Goal: Task Accomplishment & Management: Complete application form

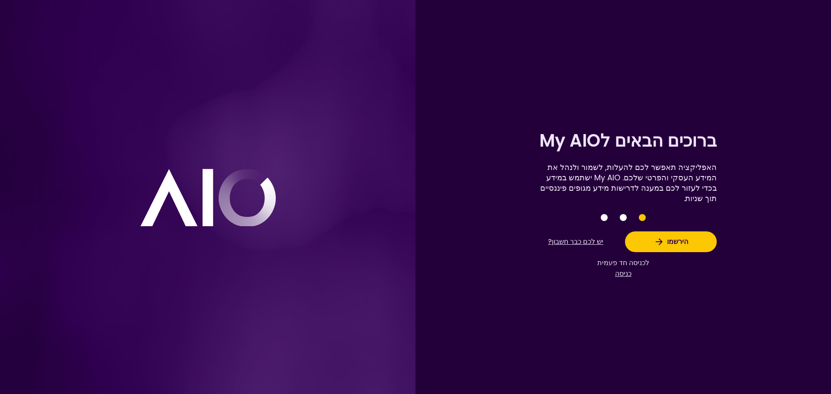
click at [574, 242] on button "יש לכם כבר חשבון?" at bounding box center [576, 242] width 92 height 16
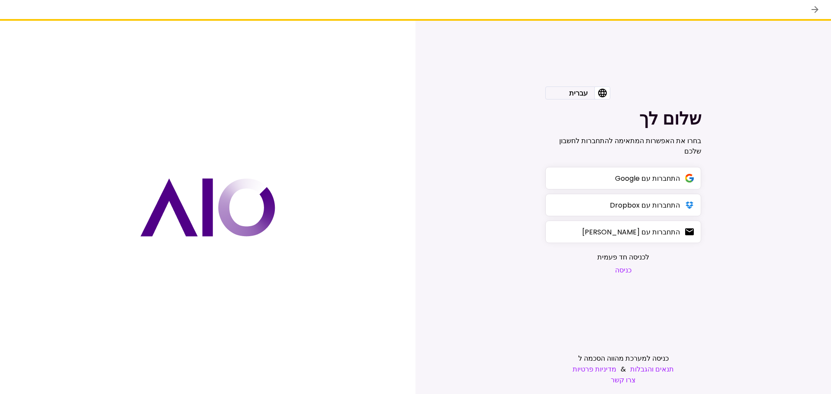
click at [622, 272] on button "כניסה" at bounding box center [623, 270] width 52 height 11
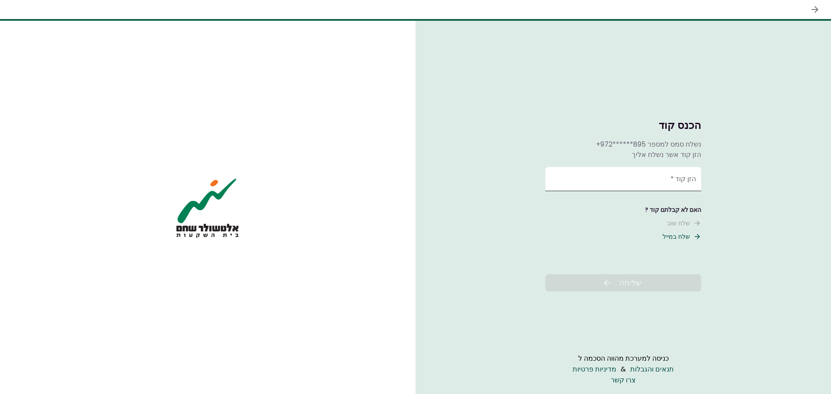
click at [690, 180] on input "הזן קוד   *" at bounding box center [623, 179] width 156 height 24
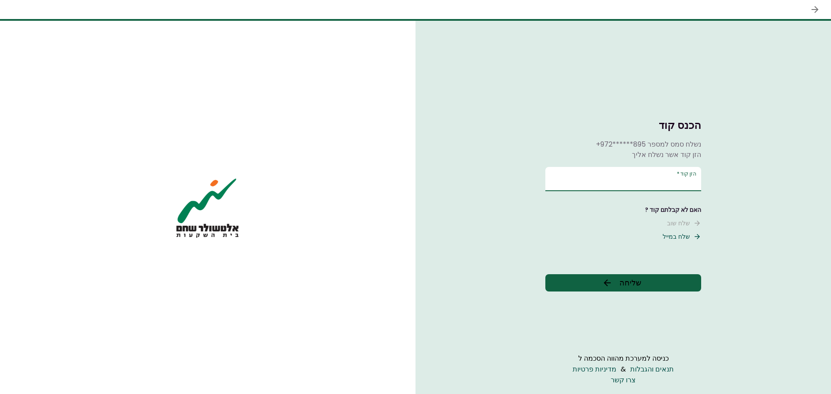
type input "******"
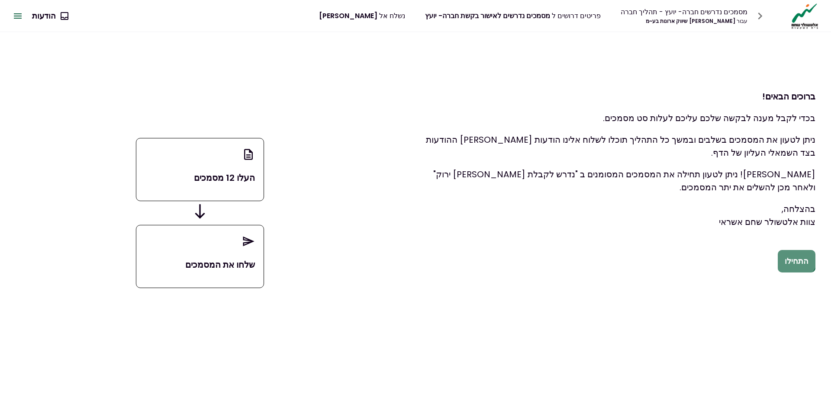
click at [799, 258] on button "התחילו" at bounding box center [797, 261] width 38 height 23
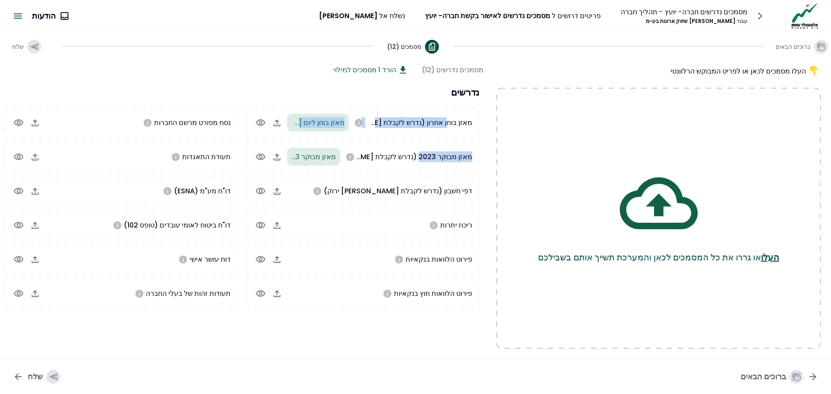
drag, startPoint x: 448, startPoint y: 130, endPoint x: 419, endPoint y: 154, distance: 37.5
click at [419, 154] on div "מאזן בוחן אחרון (נדרש לקבלת אור ירוק) מאזן בוחן ליום 31.07.2025.pdf מאזן מבוקר …" at bounding box center [363, 208] width 242 height 201
click at [419, 154] on span "מאזן מבוקר 2023 (נדרש לקבלת אור ירוק)" at bounding box center [385, 157] width 174 height 10
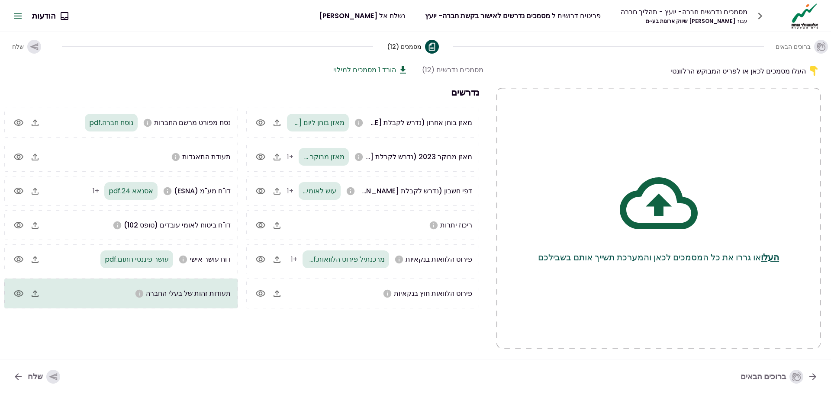
drag, startPoint x: 13, startPoint y: 147, endPoint x: 189, endPoint y: 296, distance: 230.7
click at [189, 296] on span "תעודות זהות של בעלי החברה" at bounding box center [188, 294] width 85 height 10
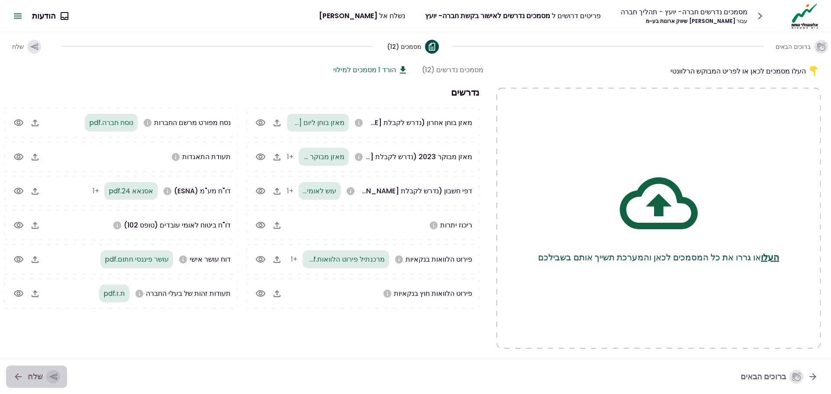
click at [48, 379] on icon "button" at bounding box center [53, 377] width 10 height 10
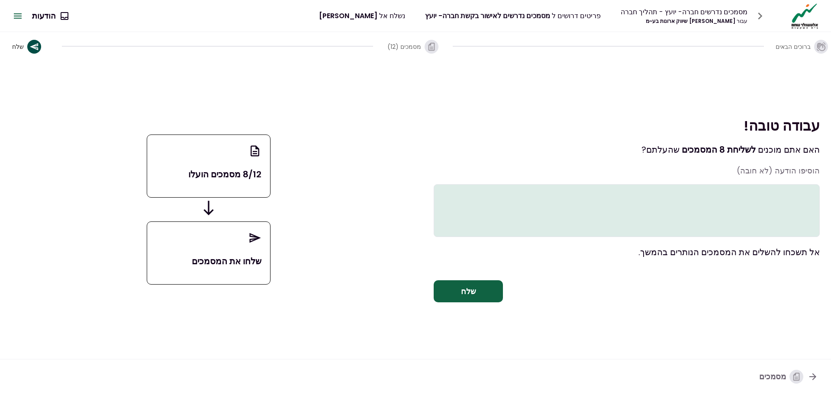
click at [482, 297] on button "שלח" at bounding box center [468, 292] width 69 height 23
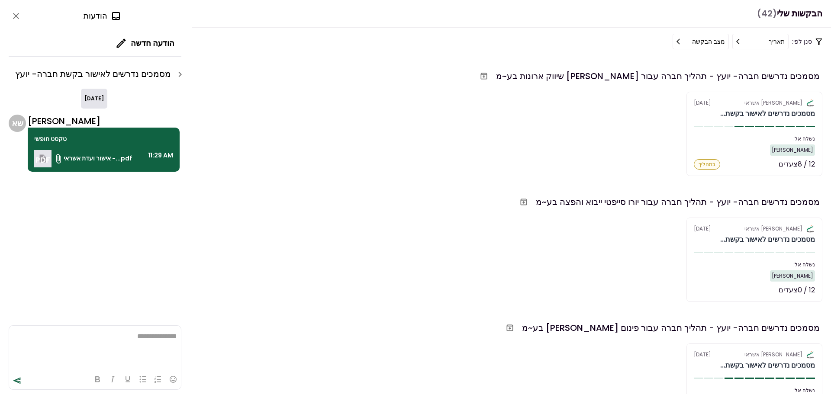
click at [15, 15] on icon "close" at bounding box center [16, 16] width 6 height 6
